Goal: Navigation & Orientation: Find specific page/section

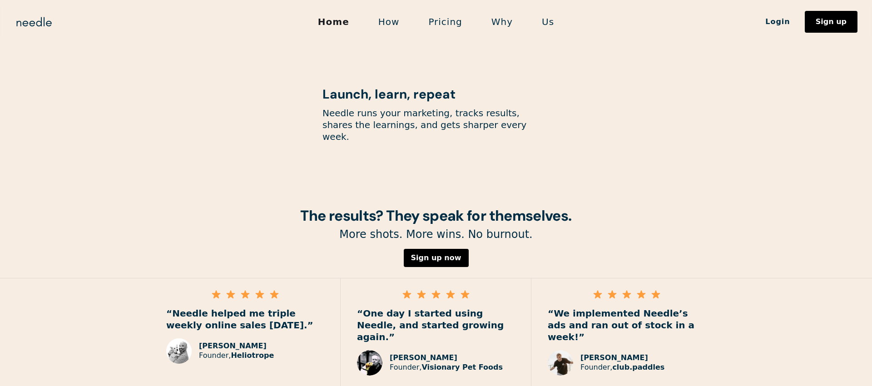
scroll to position [1279, 0]
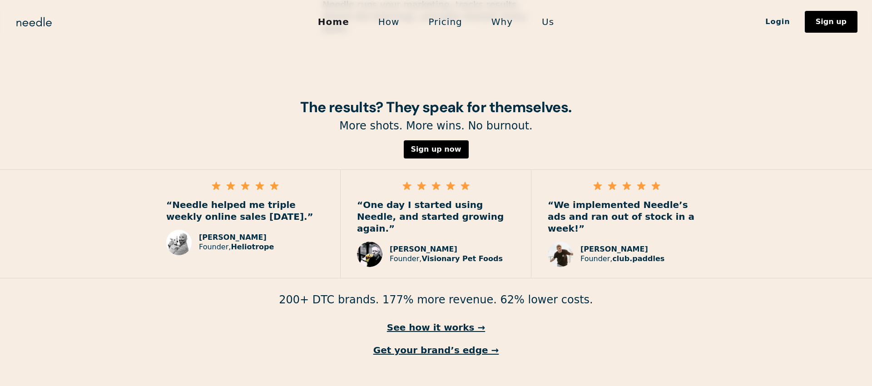
click at [390, 20] on link "How" at bounding box center [389, 21] width 50 height 19
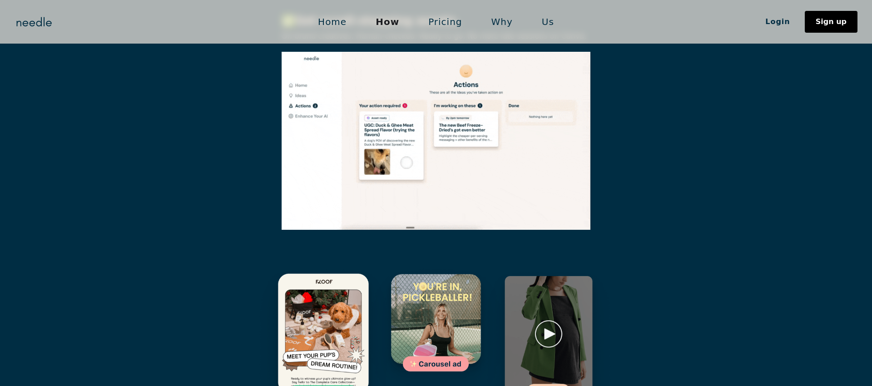
scroll to position [1193, 0]
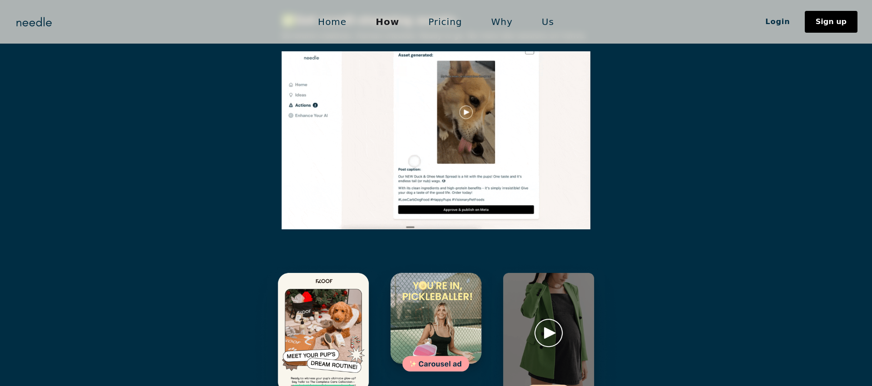
click at [460, 31] on link "Pricing" at bounding box center [445, 21] width 63 height 19
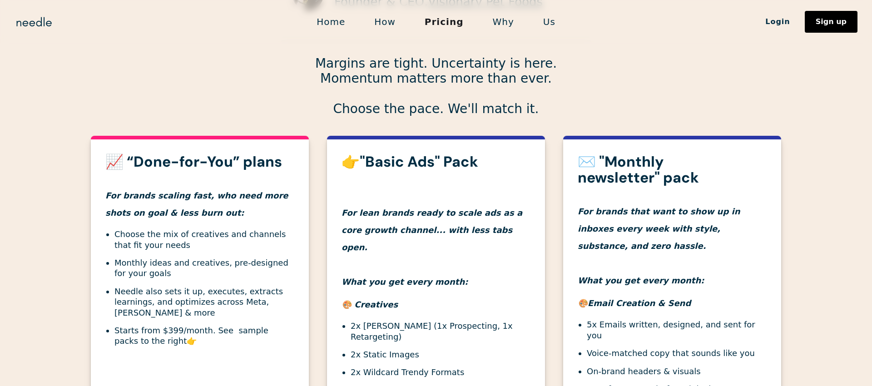
scroll to position [233, 0]
